Goal: Find specific page/section: Find specific page/section

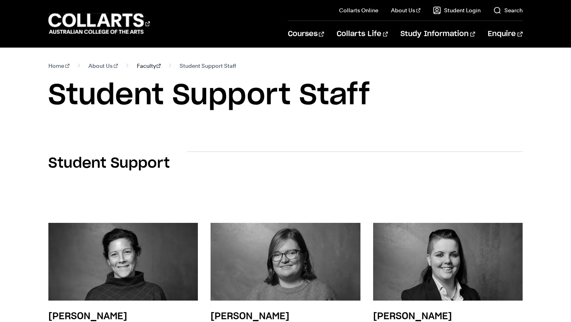
click at [137, 66] on link "Faculty" at bounding box center [149, 65] width 24 height 11
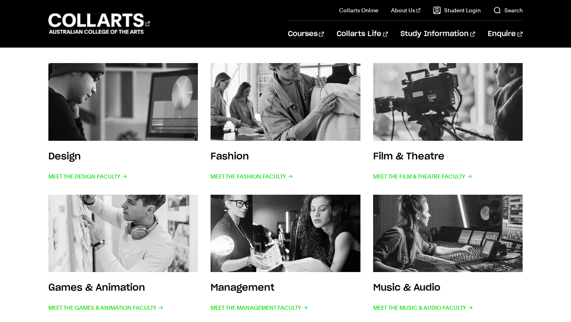
scroll to position [160, 0]
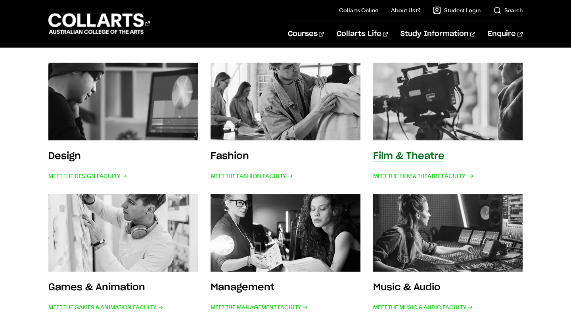
click at [466, 117] on img at bounding box center [448, 101] width 165 height 85
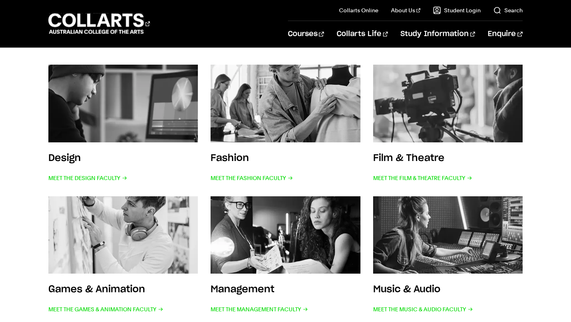
scroll to position [0, 0]
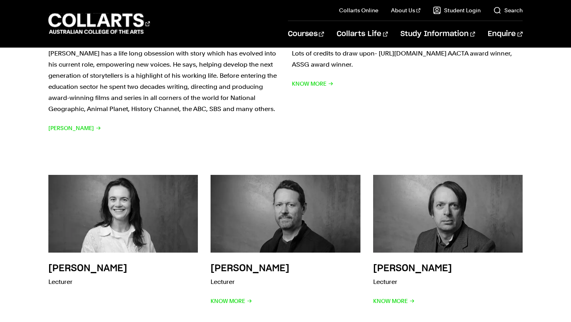
scroll to position [1129, 0]
